Goal: Task Accomplishment & Management: Manage account settings

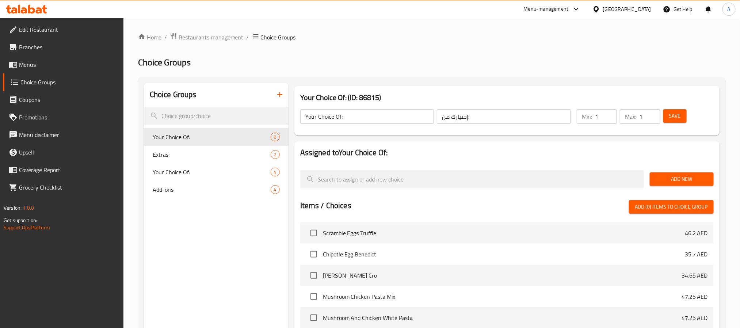
click at [56, 64] on span "Menus" at bounding box center [68, 64] width 99 height 9
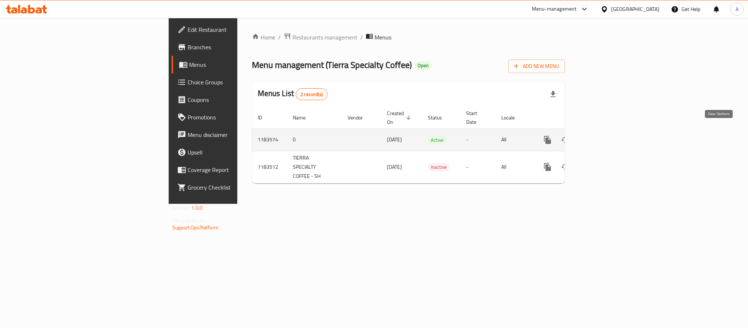
click at [604, 137] on icon "enhanced table" at bounding box center [600, 140] width 7 height 7
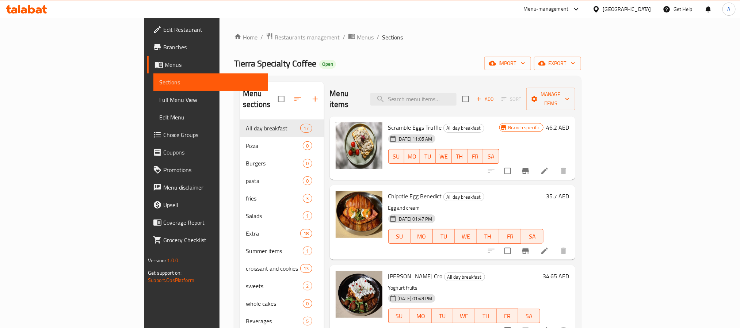
click at [484, 87] on div "Menu items Add Sort Manage items" at bounding box center [452, 99] width 245 height 35
click at [457, 93] on input "search" at bounding box center [413, 99] width 86 height 13
click at [495, 96] on span "Add" at bounding box center [485, 99] width 20 height 8
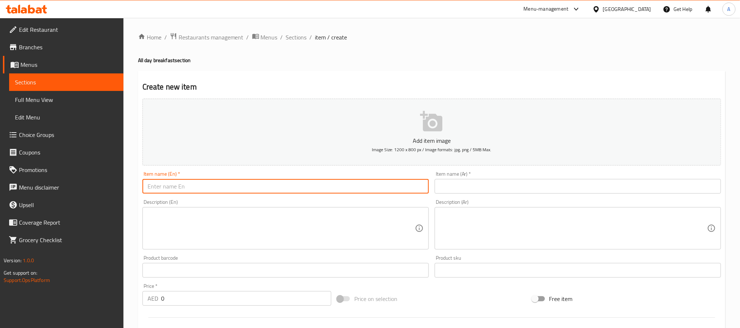
click at [318, 185] on input "text" at bounding box center [285, 186] width 286 height 15
type input "Test 1"
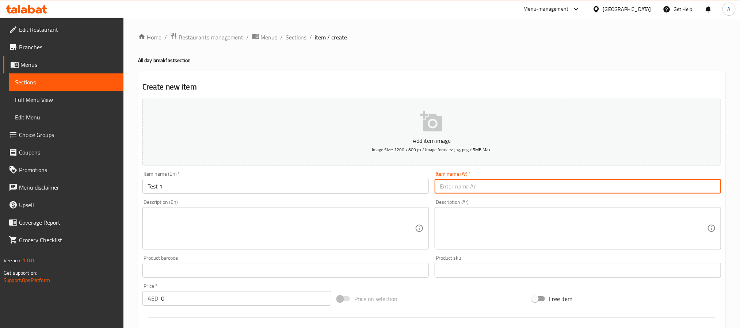
click at [572, 194] on input "text" at bounding box center [578, 186] width 286 height 15
type input "تست 1"
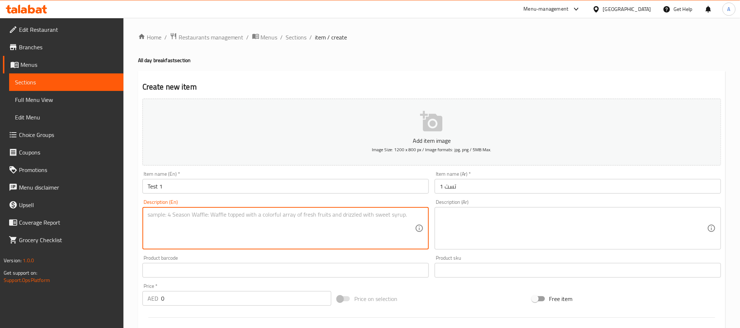
click at [298, 241] on textarea at bounding box center [281, 228] width 267 height 35
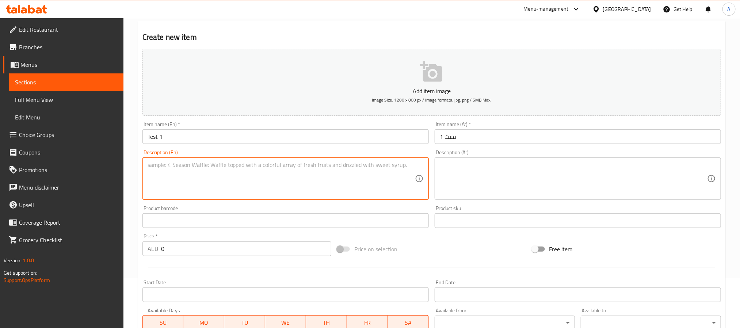
scroll to position [110, 0]
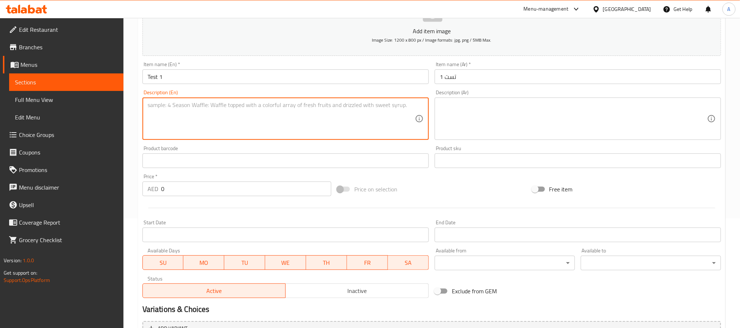
click at [209, 186] on input "0" at bounding box center [246, 189] width 170 height 15
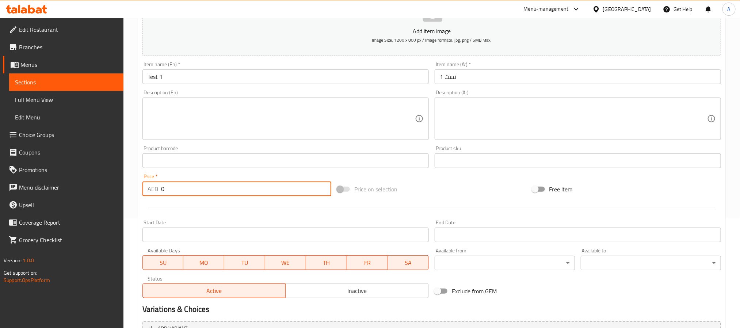
click at [209, 186] on input "0" at bounding box center [246, 189] width 170 height 15
type input "1"
click at [213, 206] on div at bounding box center [432, 208] width 584 height 18
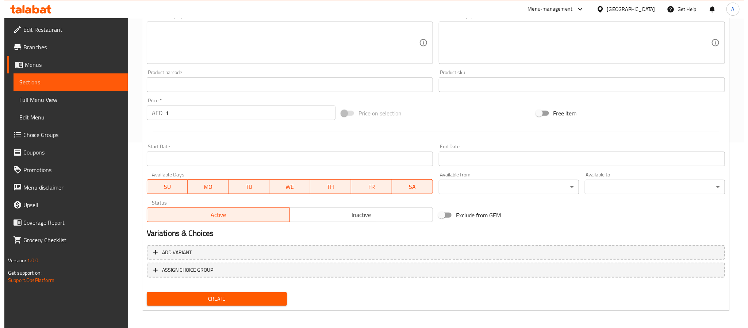
scroll to position [187, 0]
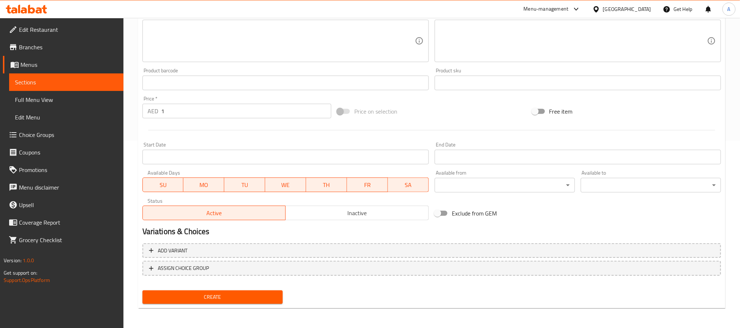
click at [366, 207] on button "Inactive" at bounding box center [357, 213] width 144 height 15
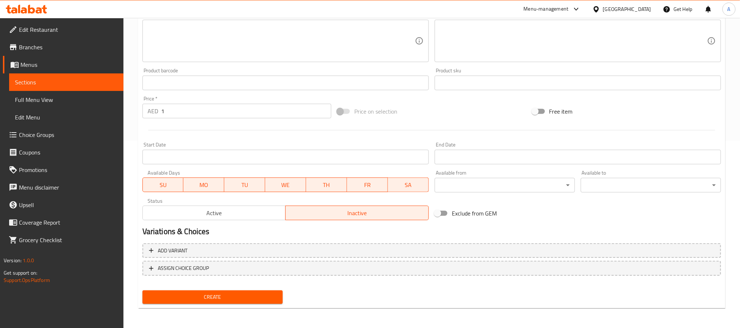
click at [203, 183] on span "MO" at bounding box center [203, 185] width 35 height 11
click at [257, 184] on span "TU" at bounding box center [244, 185] width 35 height 11
click at [280, 184] on span "WE" at bounding box center [285, 185] width 35 height 11
click at [321, 184] on span "TH" at bounding box center [326, 185] width 35 height 11
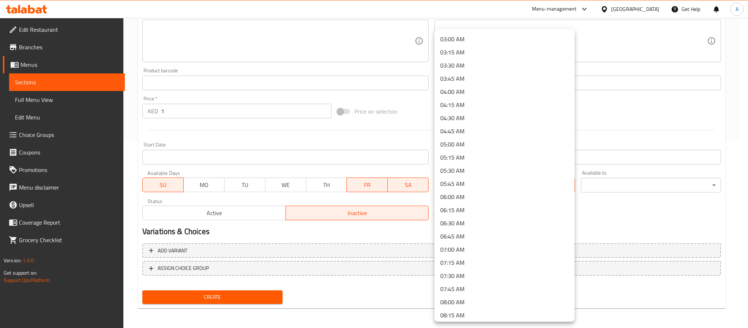
scroll to position [0, 0]
click at [469, 41] on li "00:00 AM" at bounding box center [505, 38] width 140 height 13
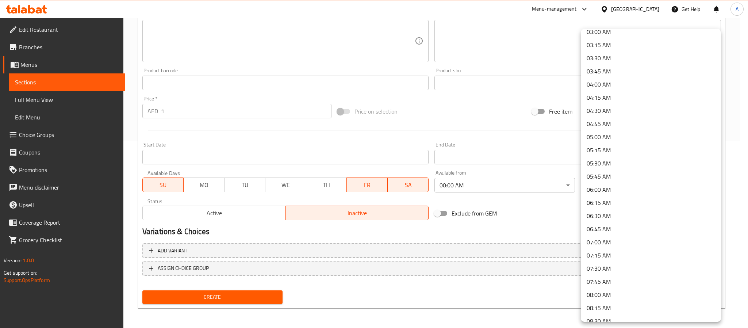
click at [615, 243] on li "07:00 AM" at bounding box center [651, 242] width 140 height 13
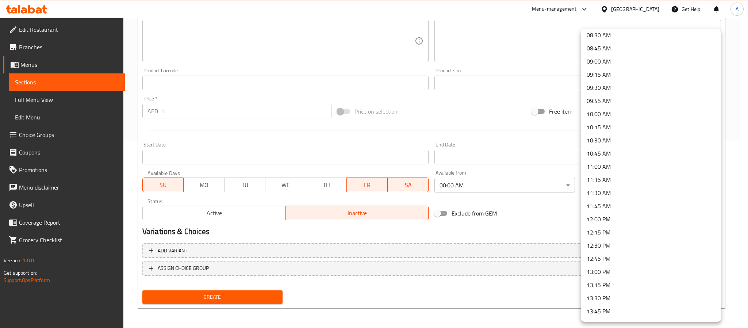
scroll to position [505, 0]
click at [632, 158] on li "12:00 PM" at bounding box center [651, 164] width 140 height 13
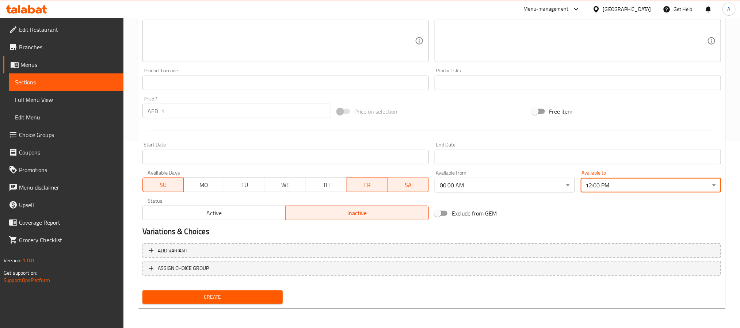
click at [587, 224] on div "Variations & Choices" at bounding box center [432, 231] width 584 height 17
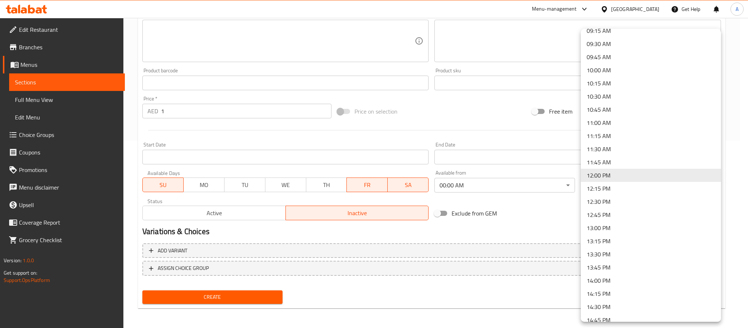
click at [528, 218] on div at bounding box center [374, 164] width 748 height 328
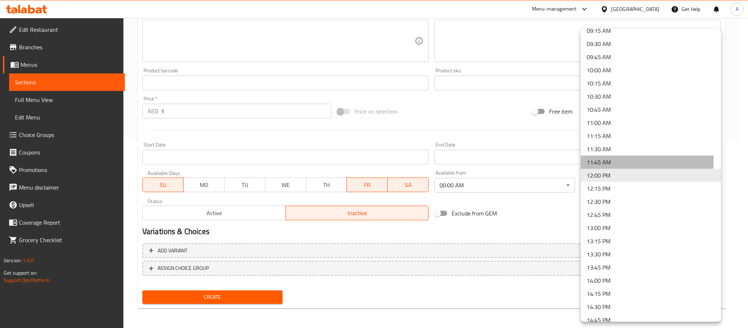
click at [599, 159] on li "11:45 AM" at bounding box center [651, 162] width 140 height 13
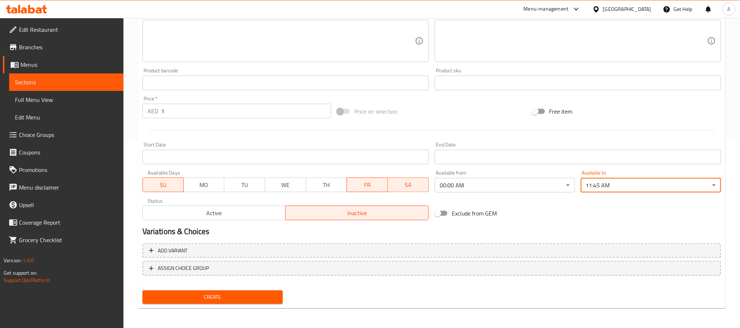
click at [592, 232] on h2 "Variations & Choices" at bounding box center [431, 231] width 579 height 11
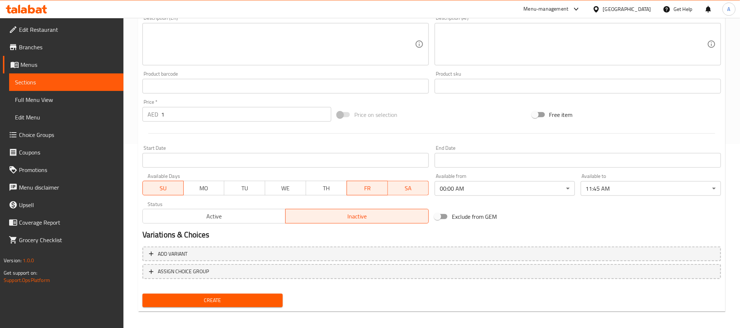
scroll to position [187, 0]
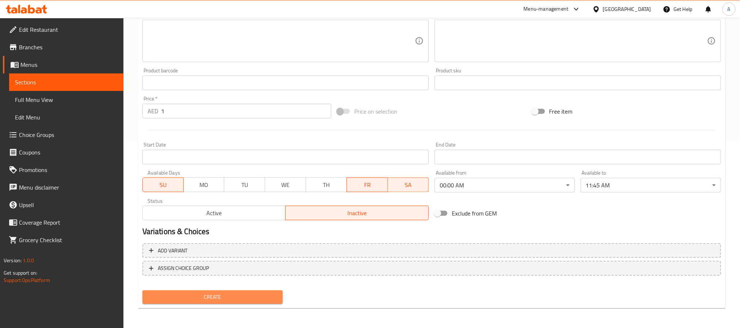
click at [180, 297] on span "Create" at bounding box center [212, 297] width 129 height 9
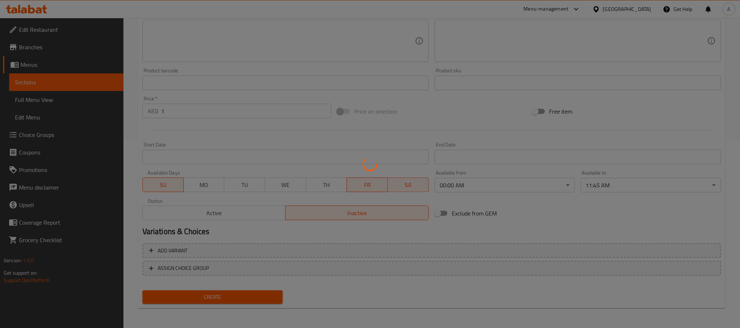
type input "0"
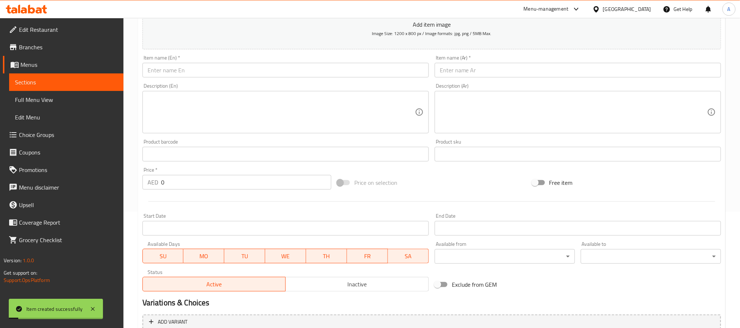
scroll to position [0, 0]
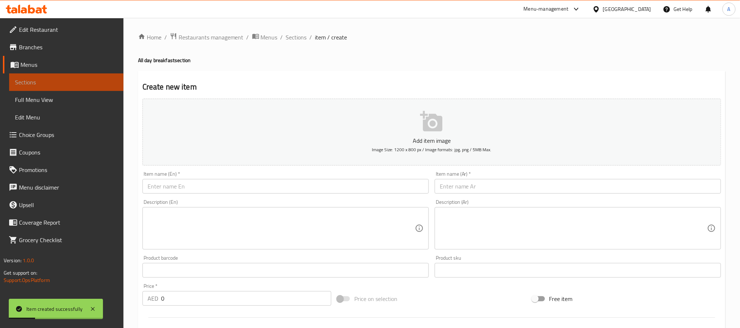
click at [50, 82] on span "Sections" at bounding box center [66, 82] width 103 height 9
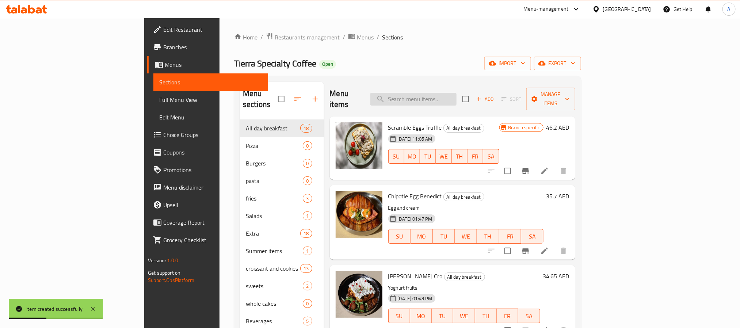
click at [453, 93] on input "search" at bounding box center [413, 99] width 86 height 13
type input "ل"
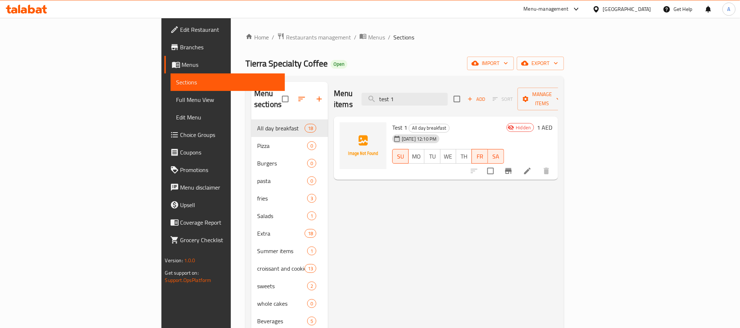
type input "test 1"
drag, startPoint x: 30, startPoint y: 95, endPoint x: 131, endPoint y: 106, distance: 101.3
click at [176, 95] on span "Full Menu View" at bounding box center [227, 99] width 103 height 9
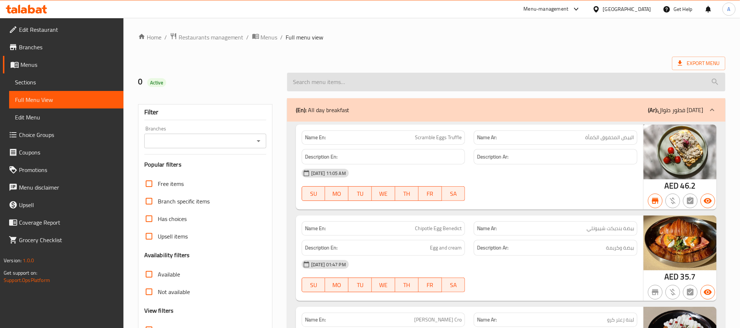
click at [393, 77] on input "search" at bounding box center [506, 82] width 438 height 19
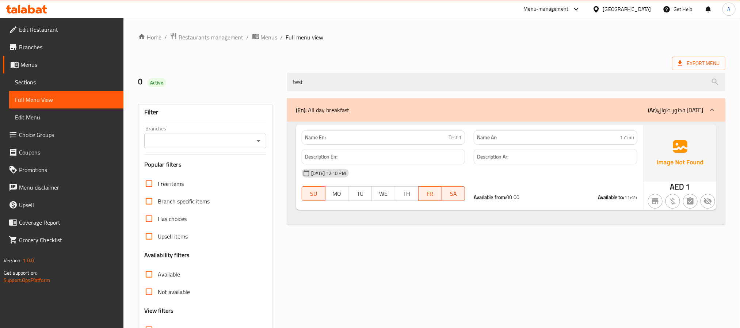
type input "test"
click at [570, 201] on div "Available from: 00:00 Available to: 11:45" at bounding box center [556, 197] width 164 height 7
click at [706, 104] on div at bounding box center [713, 110] width 18 height 18
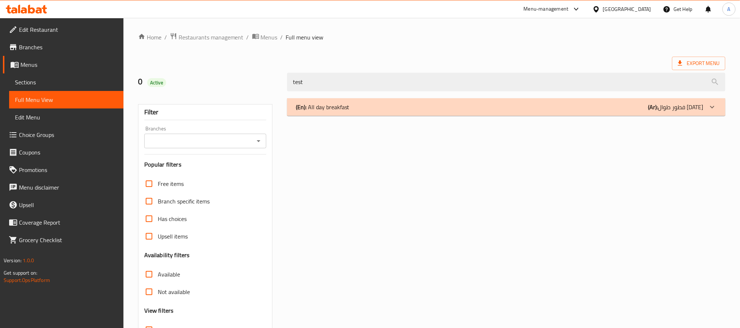
click at [706, 104] on div at bounding box center [713, 107] width 18 height 18
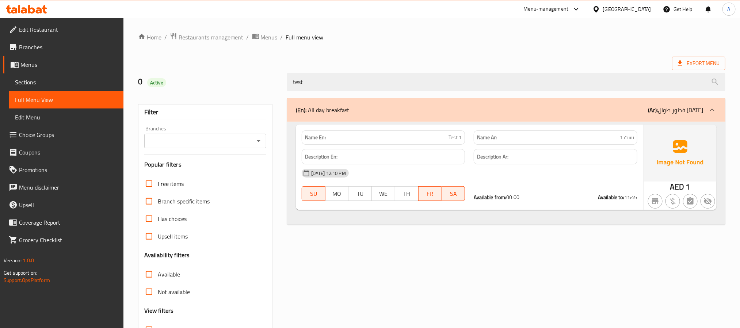
click at [199, 205] on span "Branch specific items" at bounding box center [184, 201] width 52 height 9
click at [158, 205] on input "Branch specific items" at bounding box center [149, 202] width 18 height 18
checkbox input "true"
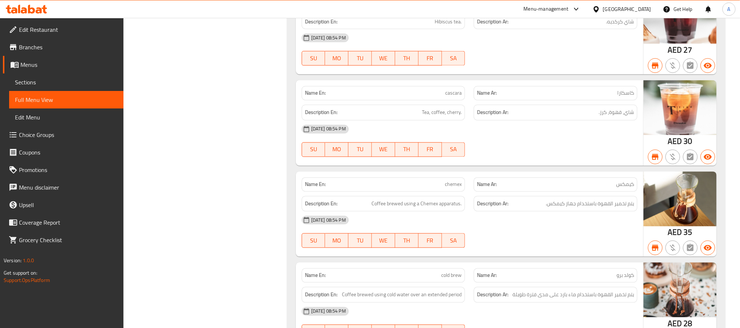
scroll to position [6959, 0]
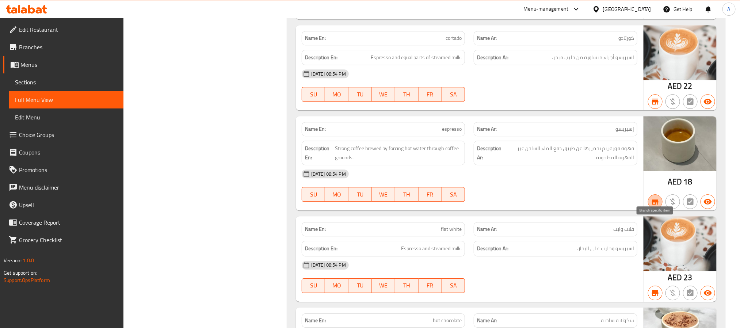
click at [660, 206] on span "button" at bounding box center [655, 201] width 14 height 9
click at [659, 206] on icon "button" at bounding box center [655, 201] width 9 height 9
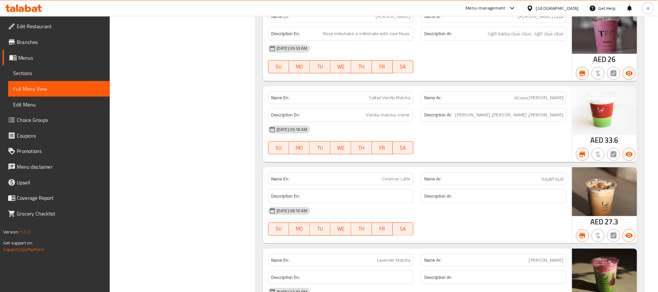
scroll to position [4809, 0]
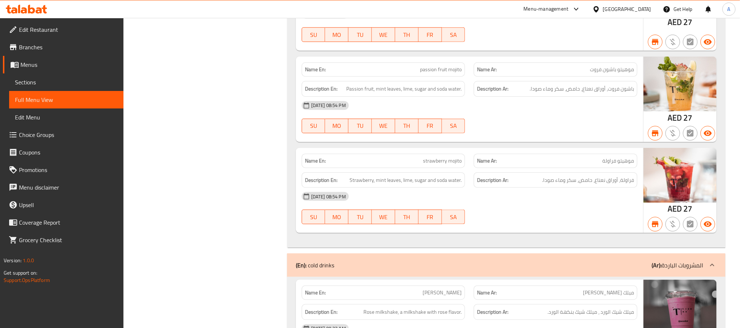
drag, startPoint x: 374, startPoint y: 144, endPoint x: 331, endPoint y: 83, distance: 74.4
click at [341, 90] on div "Name En: passion fruit mojito Name Ar: موهيتو باشون فروت Description En: Passio…" at bounding box center [469, 99] width 347 height 85
click at [316, 73] on strong "Name En:" at bounding box center [315, 70] width 21 height 8
click at [302, 91] on div "Description En: Passion fruit, mint leaves, lime, sugar and soda water." at bounding box center [383, 89] width 172 height 24
drag, startPoint x: 366, startPoint y: 139, endPoint x: 245, endPoint y: 161, distance: 122.9
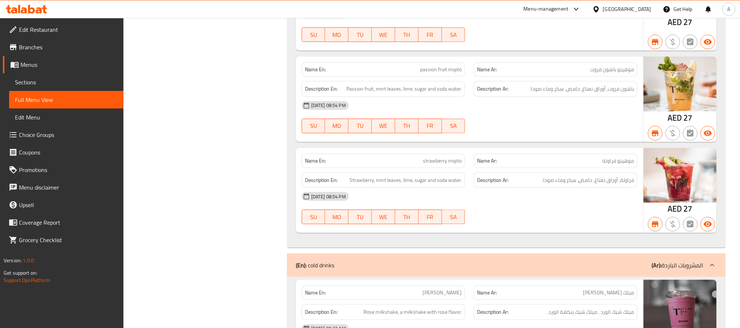
click at [364, 131] on span "TU" at bounding box center [360, 126] width 18 height 11
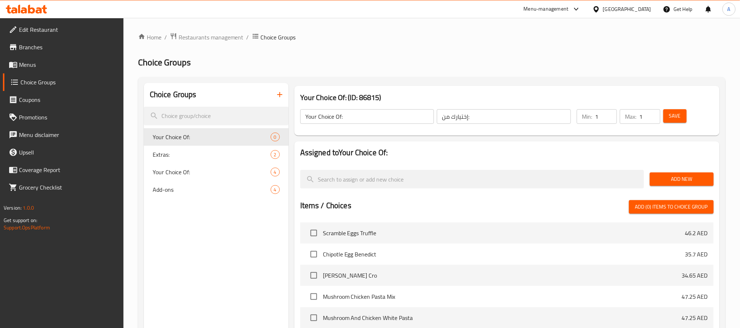
click at [42, 10] on icon at bounding box center [39, 10] width 6 height 6
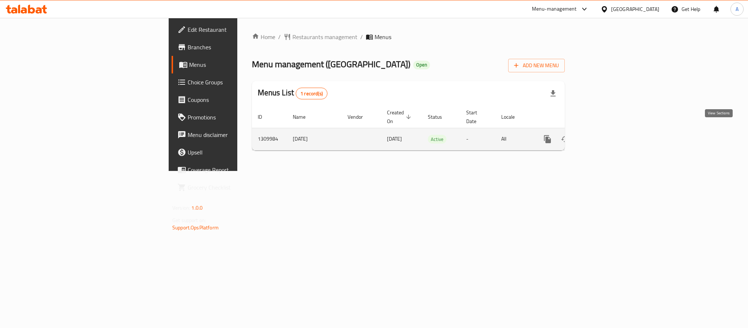
click at [605, 135] on icon "enhanced table" at bounding box center [600, 139] width 9 height 9
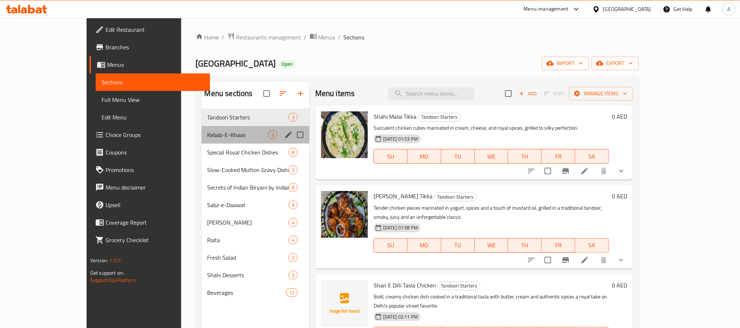
click at [202, 129] on div "Kebab-E-Khaas 3" at bounding box center [256, 135] width 108 height 18
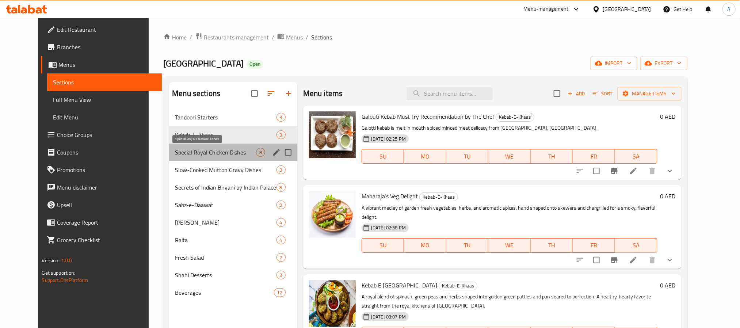
click at [205, 149] on span "Special Royal Chicken Dishes" at bounding box center [215, 152] width 81 height 9
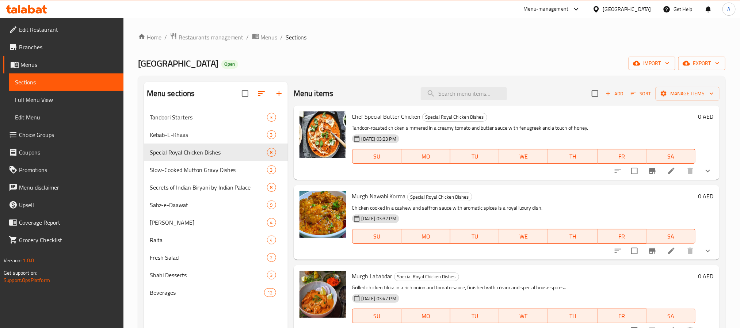
click at [480, 102] on div "Menu items Add Sort Manage items" at bounding box center [507, 94] width 426 height 24
paste input "Biryani"
click at [478, 92] on input "Biryani" at bounding box center [464, 93] width 86 height 13
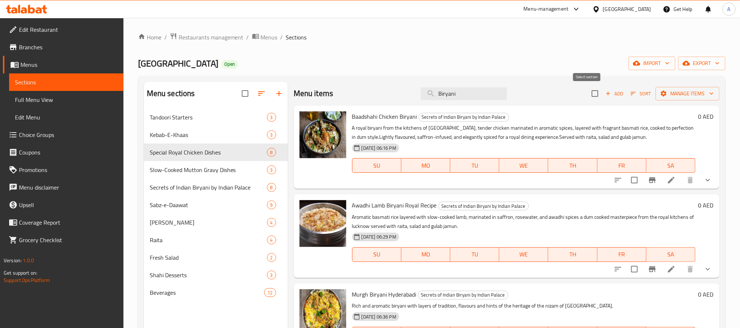
type input "Biryani"
click at [587, 94] on input "checkbox" at bounding box center [594, 93] width 15 height 15
checkbox input "true"
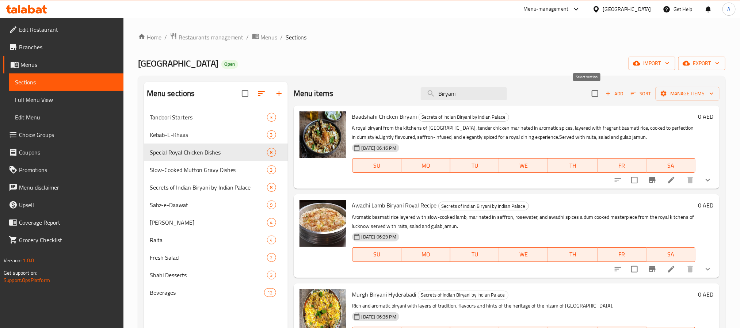
checkbox input "true"
click at [670, 96] on span "Manage items" at bounding box center [688, 93] width 52 height 9
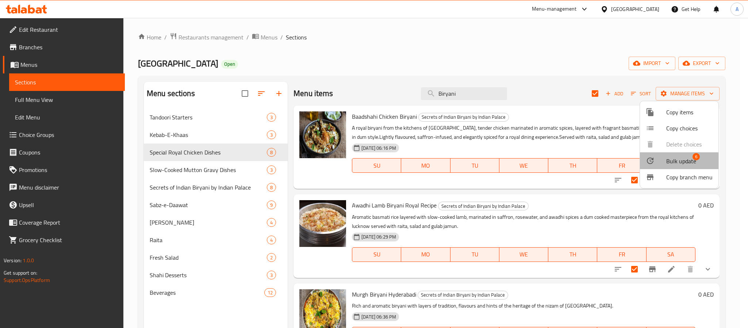
click at [675, 161] on span "Bulk update" at bounding box center [682, 161] width 30 height 9
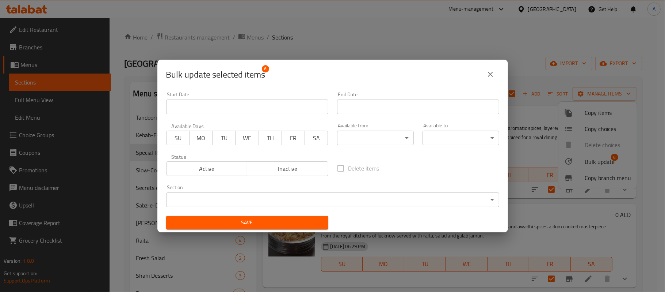
click at [487, 82] on button "close" at bounding box center [491, 74] width 18 height 18
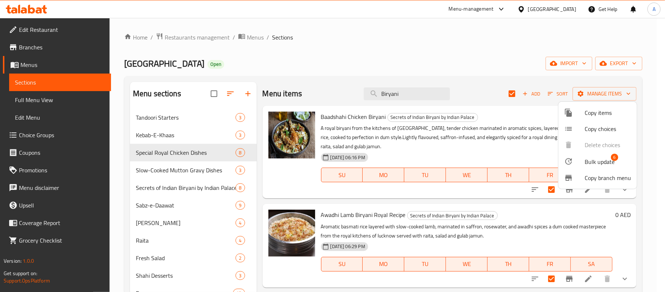
click at [421, 73] on div at bounding box center [332, 146] width 665 height 292
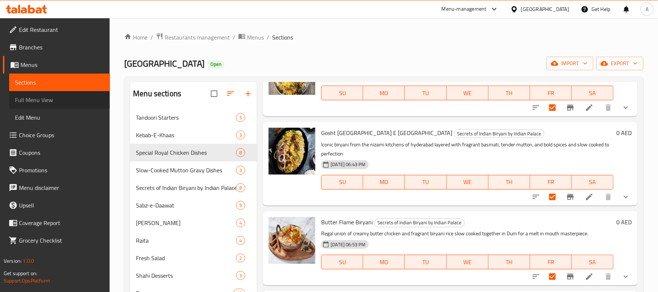
click at [59, 102] on span "Full Menu View" at bounding box center [59, 99] width 89 height 9
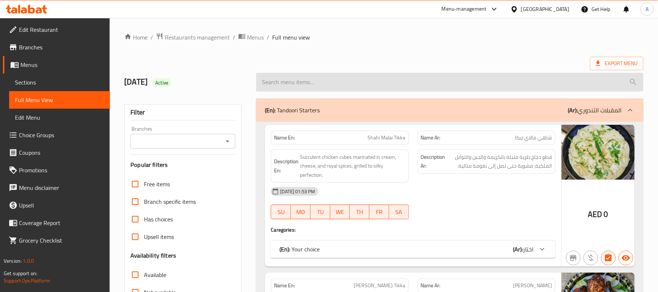
click at [384, 85] on input "search" at bounding box center [449, 82] width 387 height 19
paste input "Biryani"
type input "Biryani"
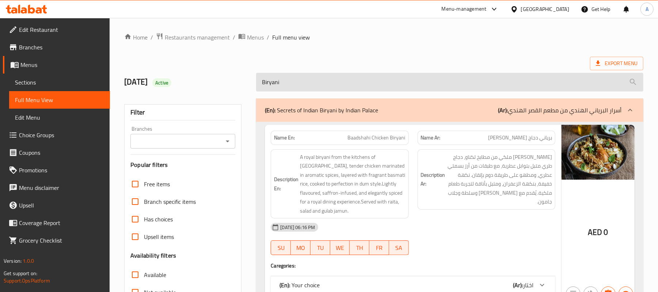
click at [371, 88] on input "Biryani" at bounding box center [449, 82] width 387 height 19
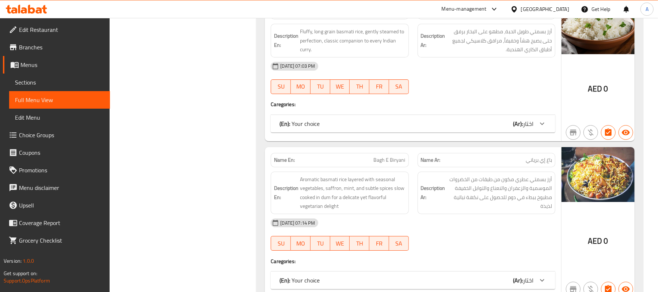
scroll to position [2740, 0]
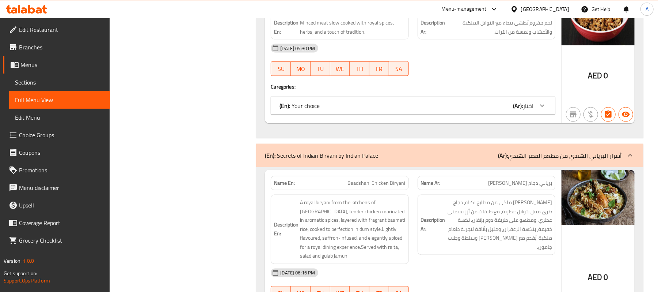
click at [30, 63] on span "Menus" at bounding box center [62, 64] width 84 height 9
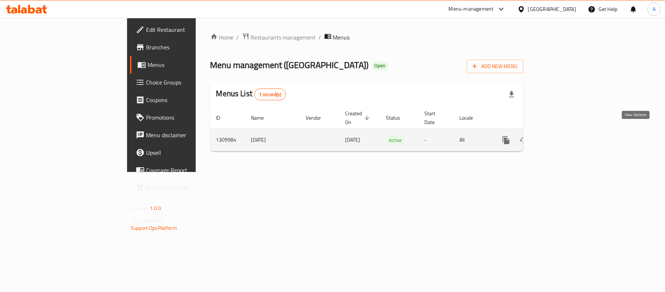
click at [563, 136] on icon "enhanced table" at bounding box center [559, 140] width 9 height 9
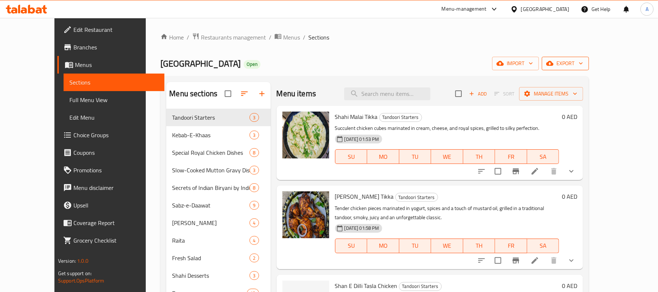
click at [589, 69] on button "export" at bounding box center [565, 64] width 47 height 14
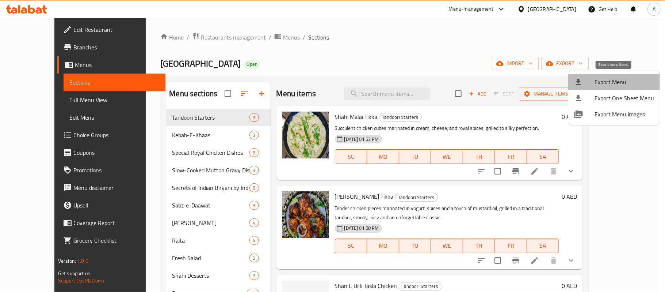
click at [620, 83] on span "Export Menu" at bounding box center [625, 81] width 60 height 9
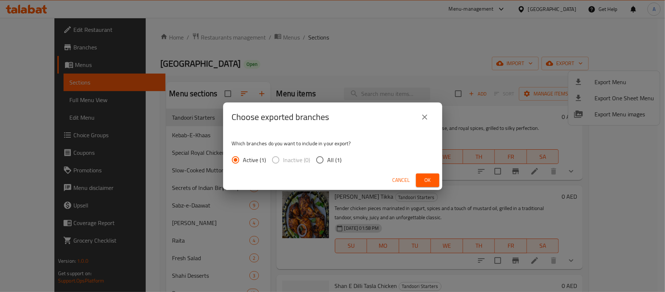
click at [329, 164] on span "All (1)" at bounding box center [335, 159] width 14 height 9
click at [328, 164] on input "All (1)" at bounding box center [319, 159] width 15 height 15
radio input "true"
click at [430, 184] on button "Ok" at bounding box center [427, 180] width 23 height 14
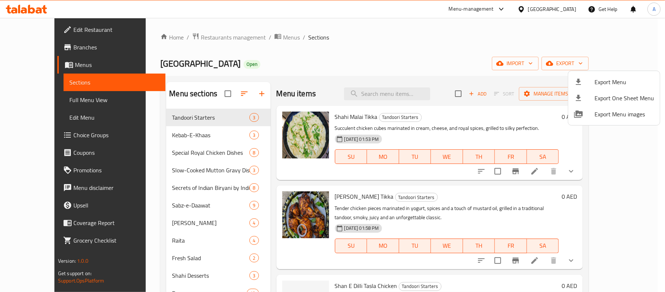
click at [365, 96] on div at bounding box center [332, 146] width 665 height 292
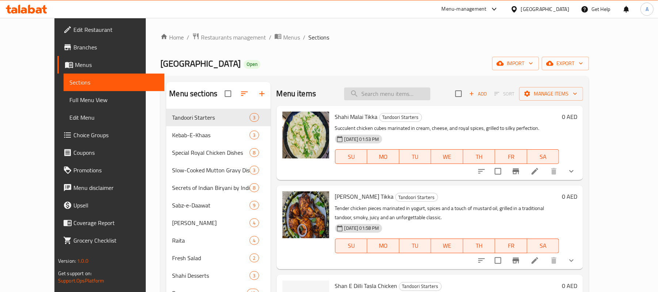
click at [411, 96] on input "search" at bounding box center [387, 93] width 86 height 13
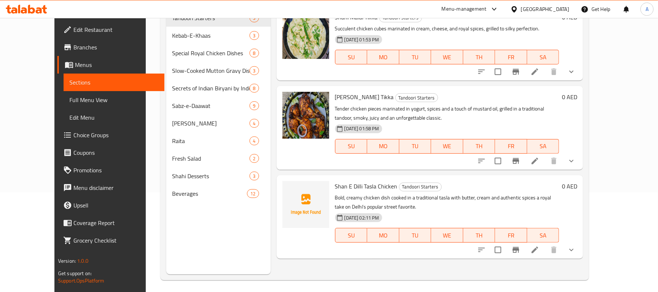
scroll to position [103, 0]
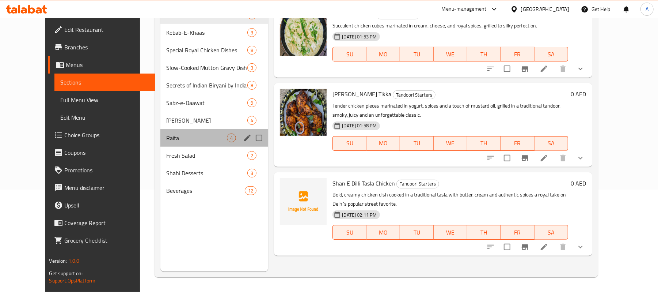
click at [174, 132] on div "Raita 4" at bounding box center [214, 138] width 108 height 18
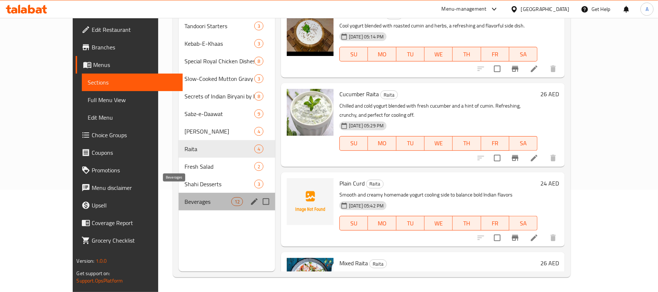
click at [184, 197] on span "Beverages" at bounding box center [207, 201] width 47 height 9
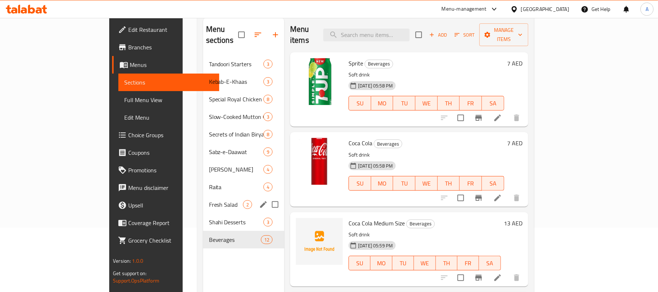
scroll to position [5, 0]
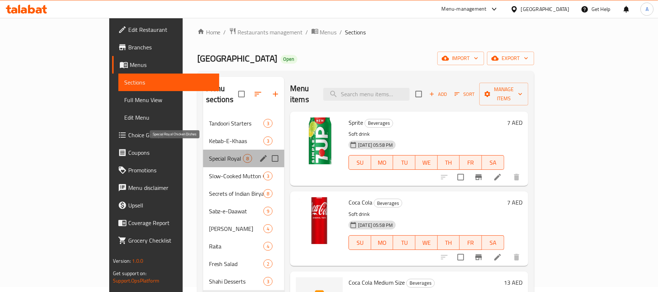
click at [209, 154] on span "Special Royal Chicken Dishes" at bounding box center [226, 158] width 34 height 9
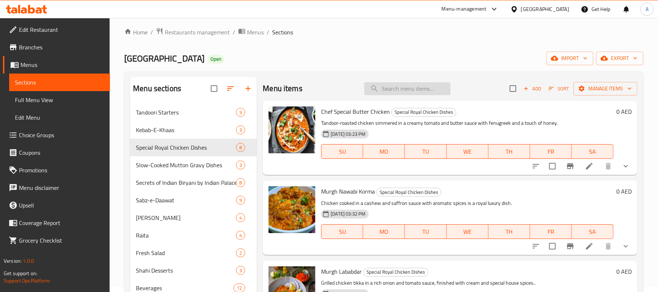
click at [393, 86] on input "search" at bounding box center [407, 88] width 86 height 13
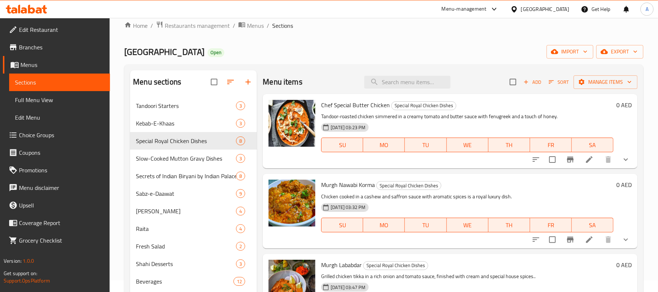
scroll to position [103, 0]
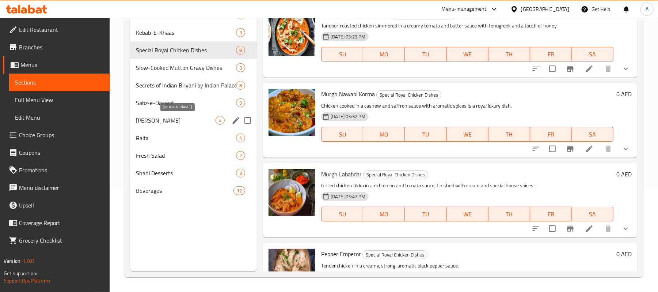
click at [171, 120] on span "Shahi Rotiyaan" at bounding box center [176, 120] width 80 height 9
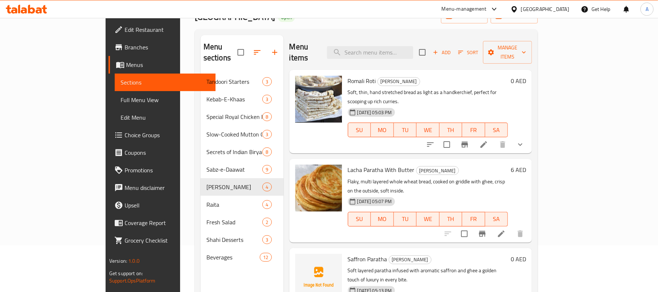
scroll to position [5, 0]
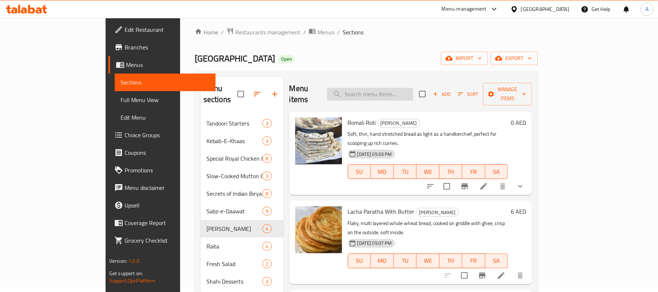
click at [400, 95] on input "search" at bounding box center [370, 94] width 86 height 13
click at [389, 88] on input "search" at bounding box center [370, 94] width 86 height 13
paste input "Biryani"
type input "Biryani"
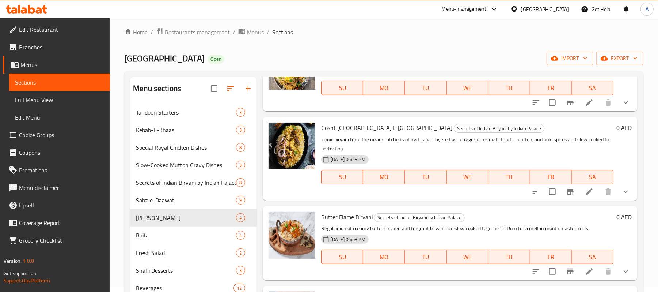
scroll to position [0, 0]
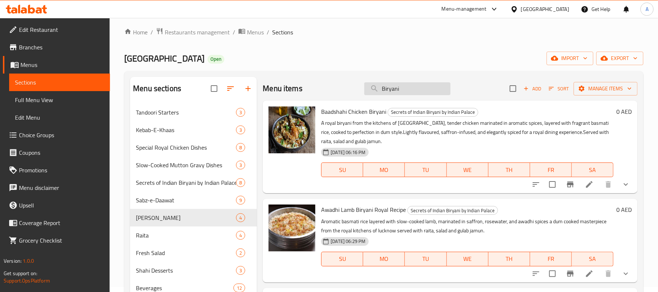
click at [420, 88] on input "Biryani" at bounding box center [407, 88] width 86 height 13
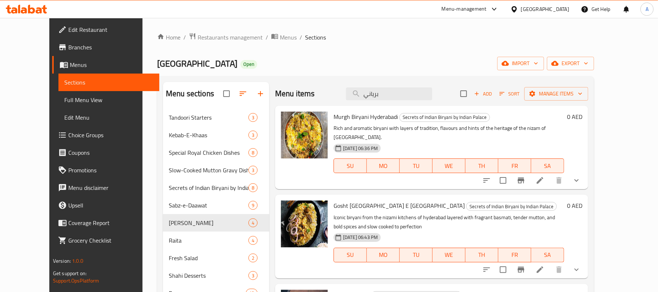
type input "برياني"
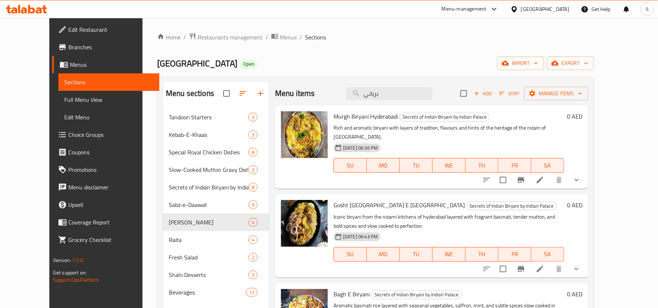
click at [539, 9] on div "[GEOGRAPHIC_DATA]" at bounding box center [545, 9] width 48 height 8
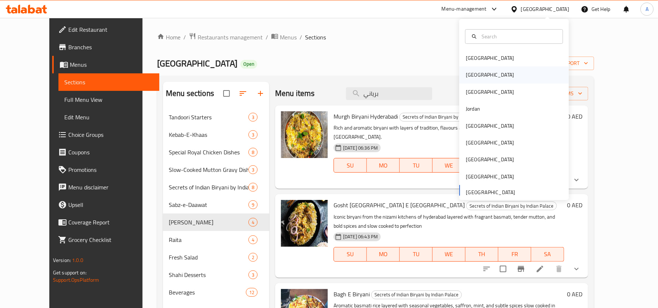
click at [471, 78] on div "Egypt" at bounding box center [490, 75] width 48 height 8
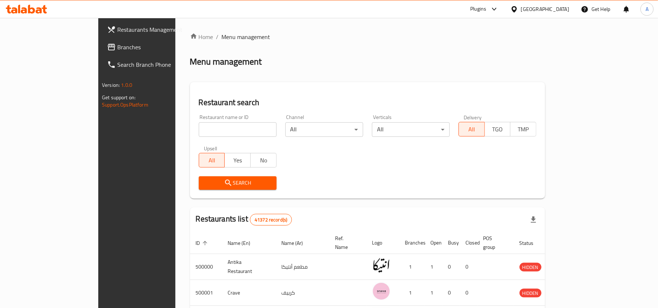
click at [199, 123] on input "search" at bounding box center [238, 129] width 78 height 15
paste input "691150"
type input "691150"
click button "Search" at bounding box center [238, 183] width 78 height 14
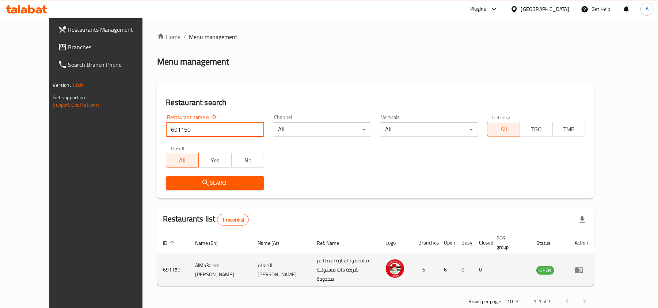
click at [594, 268] on td "enhanced table" at bounding box center [581, 270] width 25 height 32
click at [594, 262] on td "enhanced table" at bounding box center [581, 270] width 25 height 32
click at [594, 269] on td "enhanced table" at bounding box center [581, 270] width 25 height 32
click at [594, 266] on td "enhanced table" at bounding box center [581, 270] width 25 height 32
click at [594, 265] on td "enhanced table" at bounding box center [581, 270] width 25 height 32
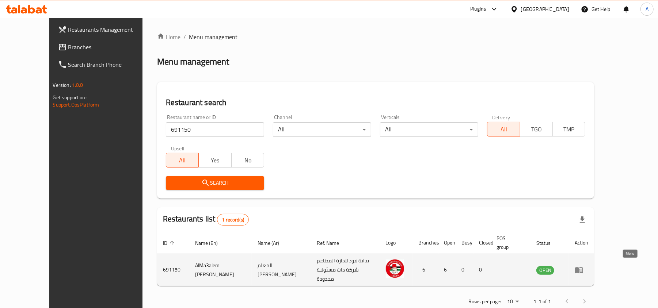
click at [583, 267] on icon "enhanced table" at bounding box center [579, 270] width 8 height 6
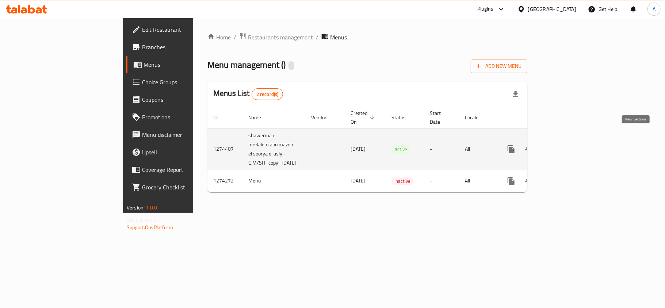
click at [568, 145] on icon "enhanced table" at bounding box center [564, 149] width 9 height 9
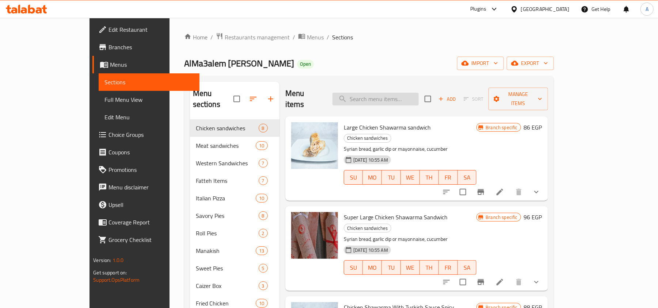
click at [419, 99] on input "search" at bounding box center [375, 99] width 86 height 13
paste input "strips"
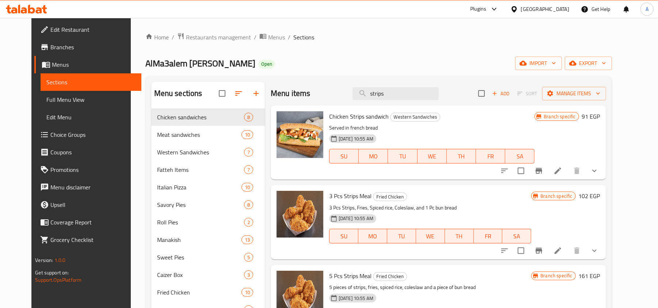
type input "strips"
click at [599, 171] on icon "show more" at bounding box center [594, 171] width 9 height 9
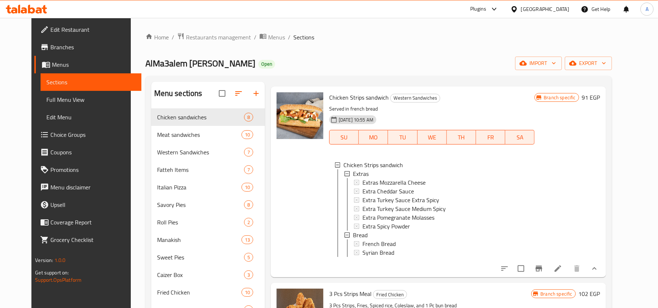
scroll to position [49, 0]
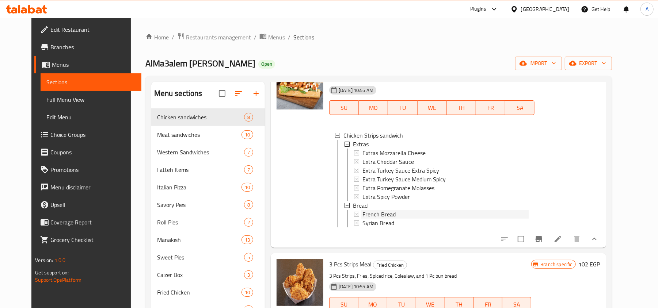
click at [408, 212] on div "French Bread" at bounding box center [445, 214] width 167 height 9
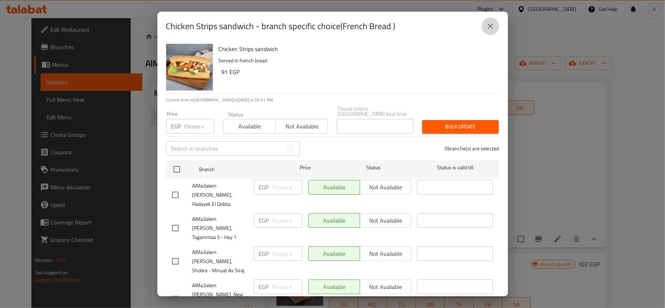
click at [491, 27] on icon "close" at bounding box center [490, 26] width 5 height 5
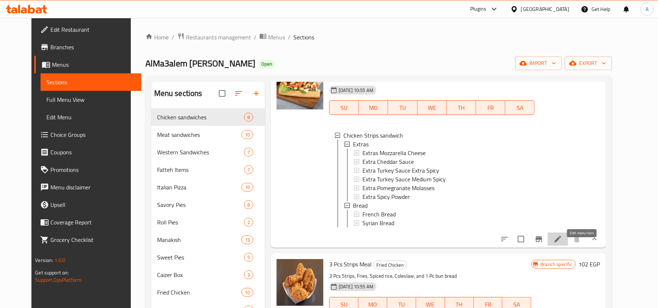
click at [562, 244] on icon at bounding box center [557, 239] width 9 height 9
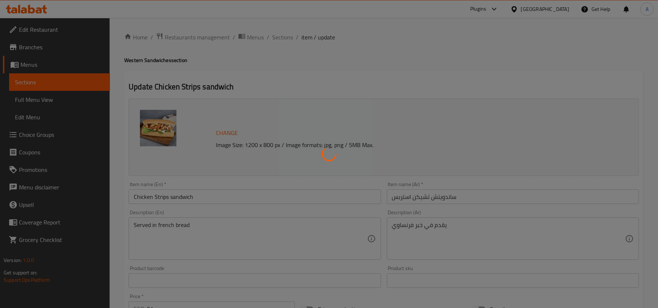
type input "الإضافات"
type input "0"
type input "6"
type input "الخبز"
type input "1"
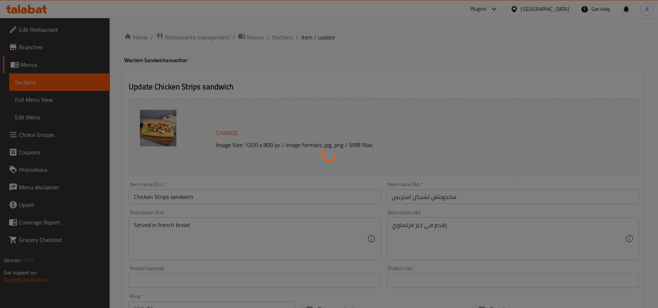
type input "1"
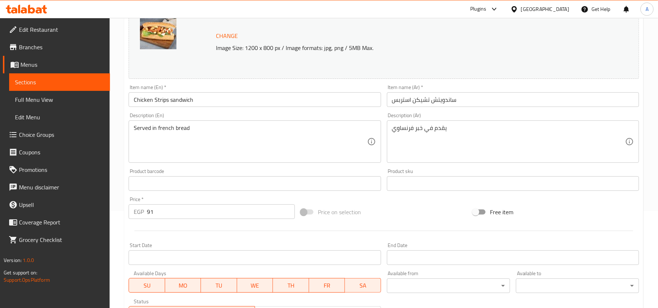
scroll to position [262, 0]
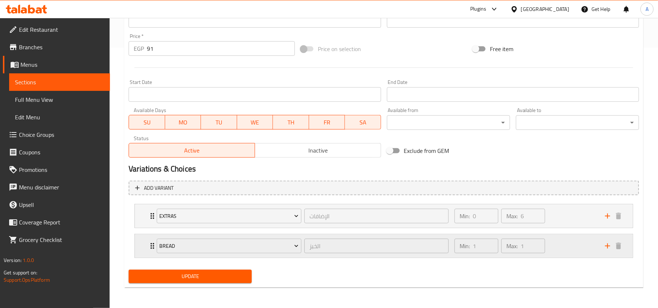
click at [151, 242] on icon "Expand" at bounding box center [152, 246] width 9 height 9
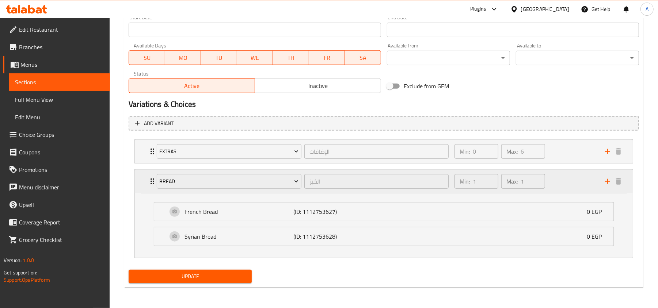
scroll to position [326, 0]
click at [148, 153] on icon "Expand" at bounding box center [152, 151] width 9 height 9
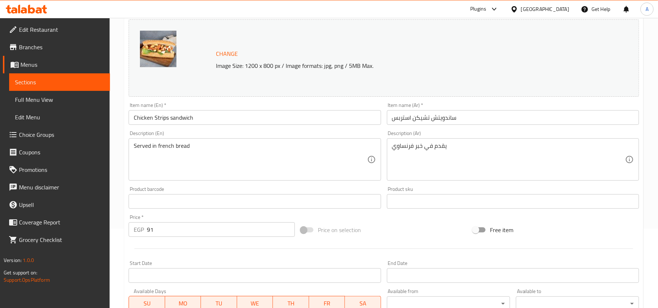
scroll to position [0, 0]
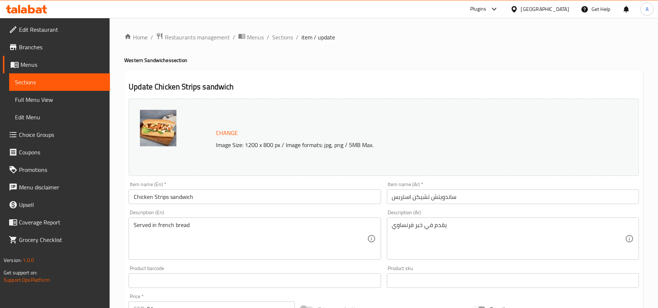
click at [35, 7] on icon at bounding box center [26, 9] width 41 height 9
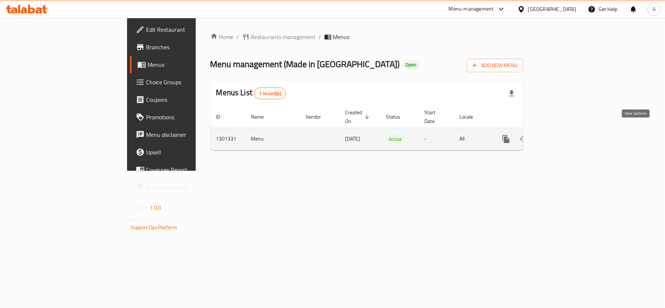
click at [563, 135] on icon "enhanced table" at bounding box center [559, 139] width 9 height 9
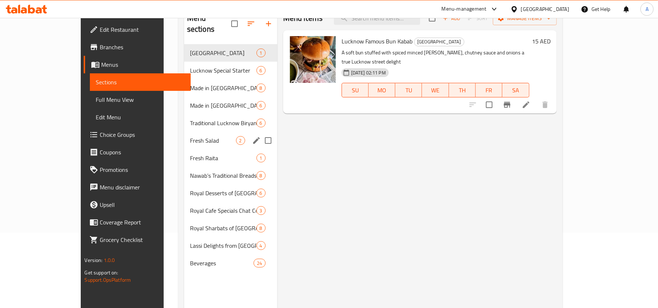
scroll to position [54, 0]
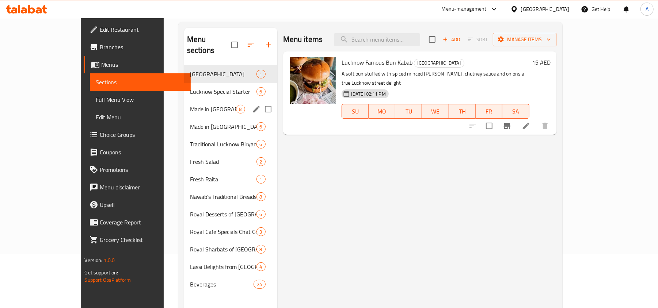
click at [206, 105] on span "Made in Lucknow - Royal Chicken Curries" at bounding box center [213, 109] width 46 height 9
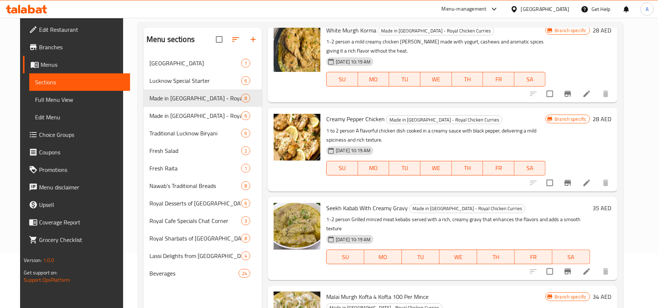
scroll to position [49, 0]
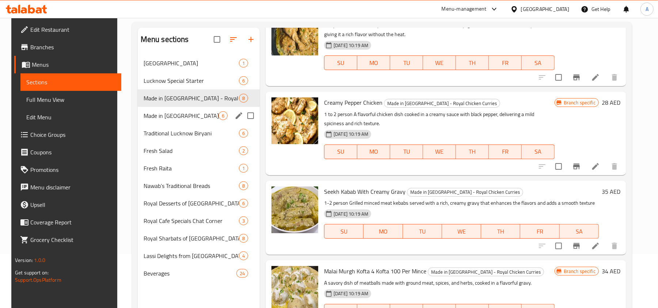
click at [191, 108] on div "Made in Lucknow - Royal Mutton Feast ( Fresh Mutton) 6" at bounding box center [199, 116] width 122 height 18
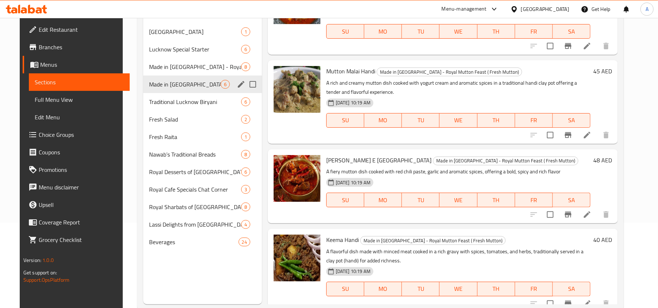
scroll to position [103, 0]
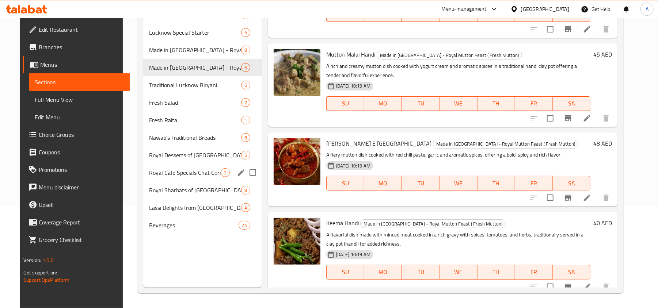
click at [190, 165] on div "Royal Cafe Specials Chat Corner 3" at bounding box center [202, 173] width 119 height 18
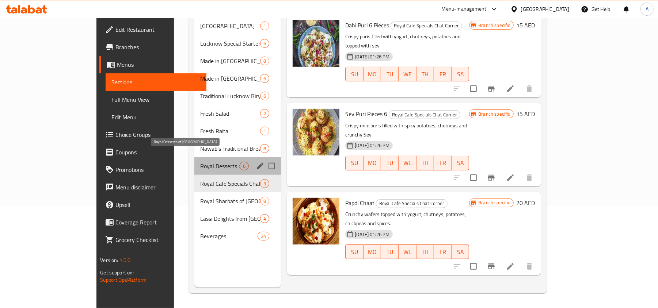
click at [200, 162] on span "Royal Desserts of Lucknow" at bounding box center [219, 166] width 39 height 9
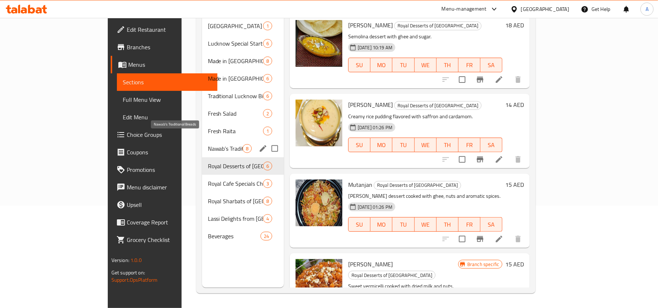
click at [208, 144] on span "Nawab’s Traditional Breads" at bounding box center [225, 148] width 35 height 9
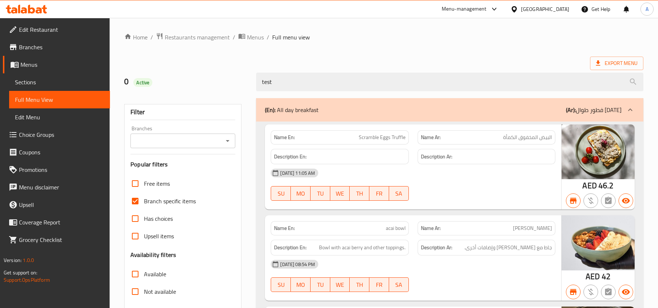
scroll to position [4809, 0]
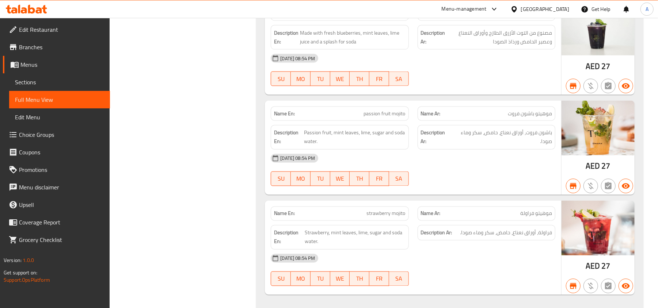
click at [37, 14] on div at bounding box center [26, 9] width 41 height 9
